Goal: Check status

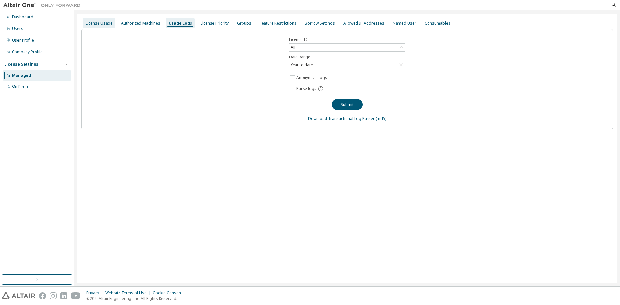
click at [96, 22] on div "License Usage" at bounding box center [99, 23] width 27 height 5
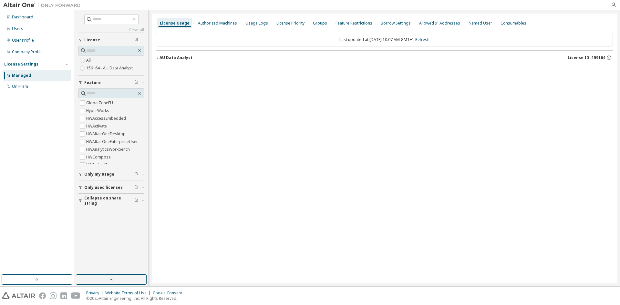
click at [27, 74] on div "Managed" at bounding box center [21, 75] width 19 height 5
click at [162, 58] on div "AU Data Analyst" at bounding box center [176, 57] width 33 height 5
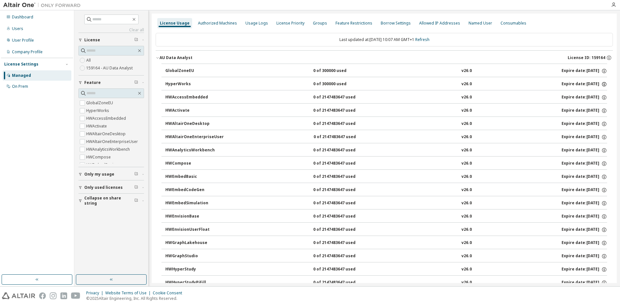
click at [602, 84] on icon "button" at bounding box center [604, 84] width 6 height 6
click at [430, 39] on link "Refresh" at bounding box center [422, 39] width 14 height 5
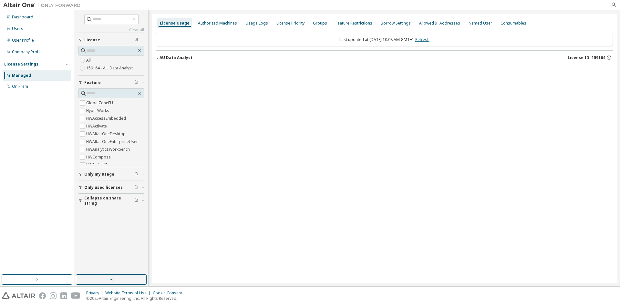
click at [430, 39] on link "Refresh" at bounding box center [422, 39] width 14 height 5
click at [157, 57] on icon "button" at bounding box center [158, 58] width 4 height 4
